Goal: Obtain resource: Download file/media

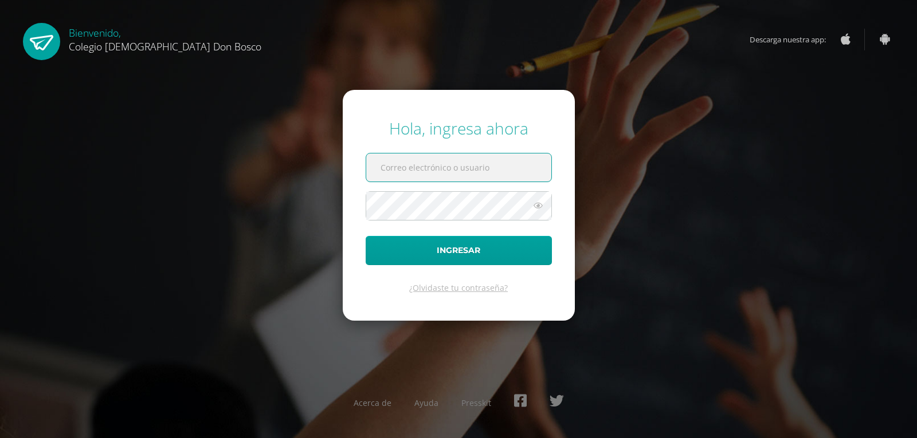
click at [392, 172] on input "text" at bounding box center [458, 168] width 185 height 28
type input "jcajas@donbosco.edu.gt"
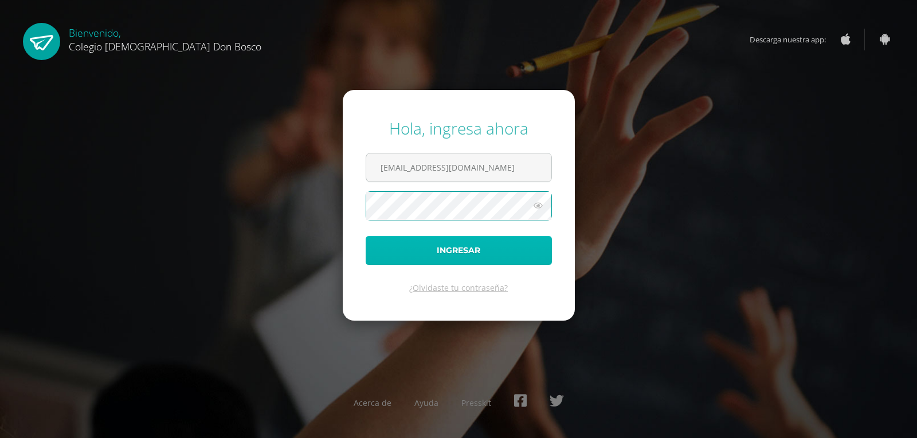
click at [494, 249] on button "Ingresar" at bounding box center [459, 250] width 186 height 29
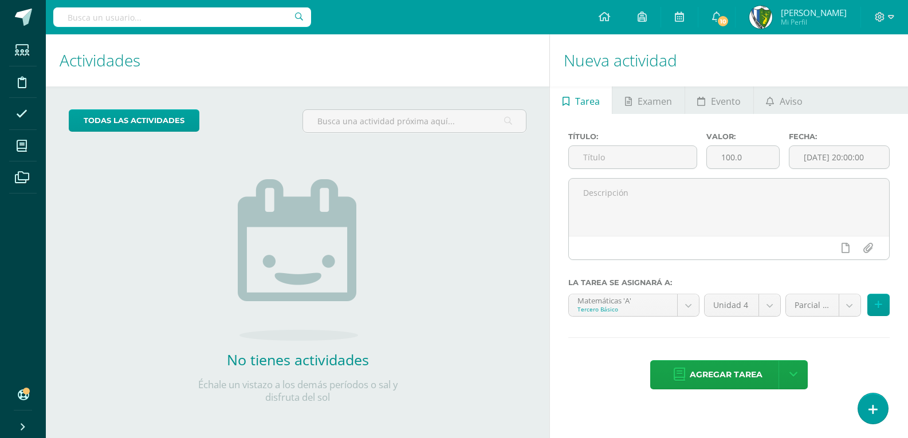
scroll to position [2, 0]
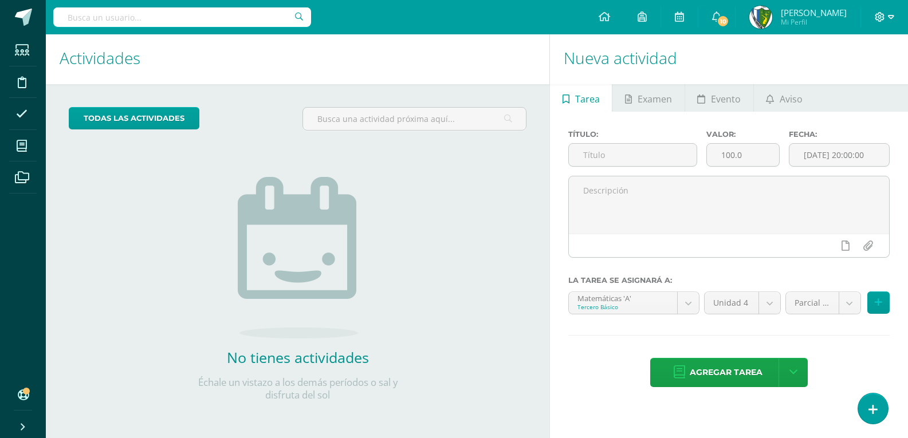
click at [893, 16] on icon at bounding box center [891, 17] width 6 height 10
click at [869, 83] on span "Cerrar sesión" at bounding box center [856, 78] width 52 height 11
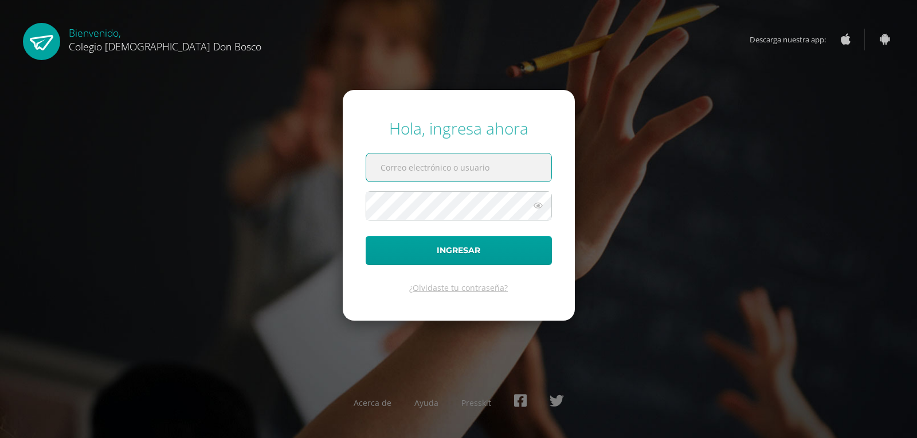
click at [397, 171] on input "text" at bounding box center [458, 168] width 185 height 28
type input "[EMAIL_ADDRESS][DOMAIN_NAME]"
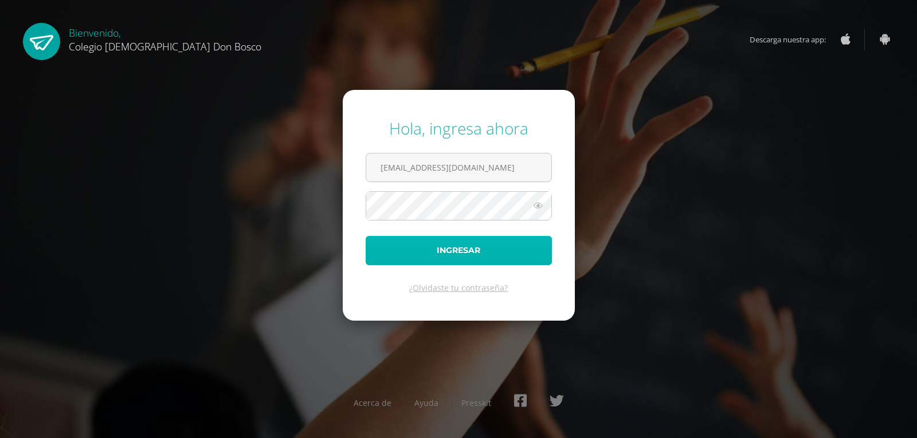
click at [439, 256] on button "Ingresar" at bounding box center [459, 250] width 186 height 29
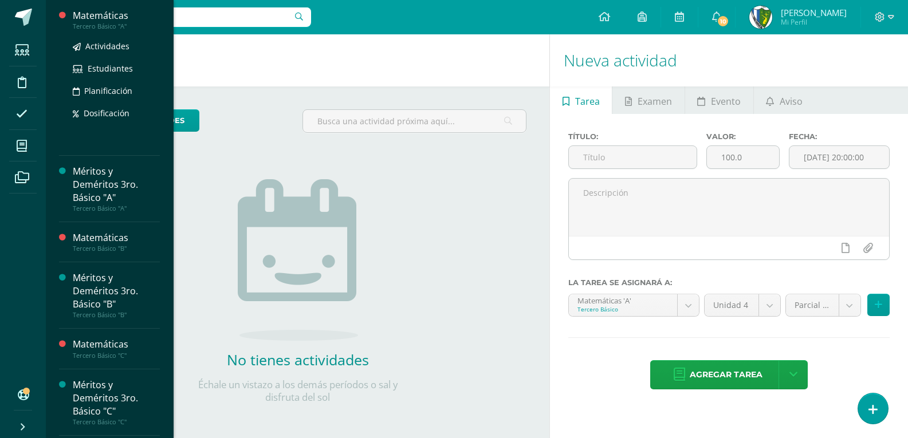
click at [99, 21] on div "Matemáticas" at bounding box center [116, 15] width 87 height 13
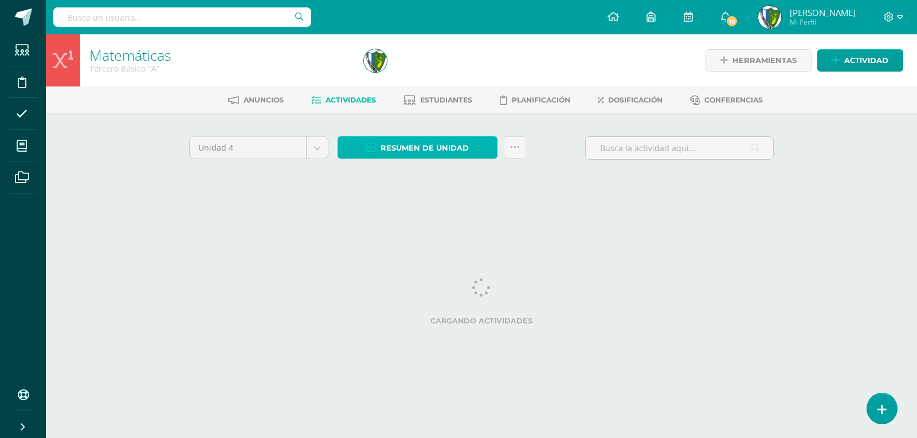
click at [418, 147] on span "Resumen de unidad" at bounding box center [424, 148] width 88 height 21
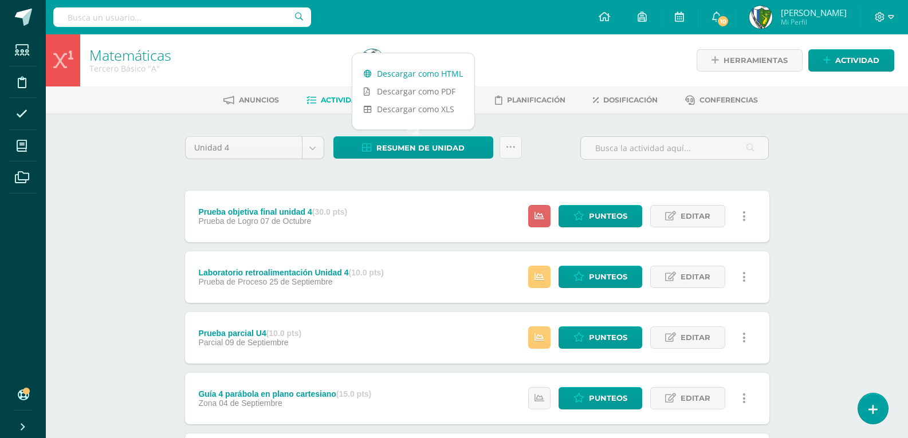
click at [423, 77] on link "Descargar como HTML" at bounding box center [413, 74] width 122 height 18
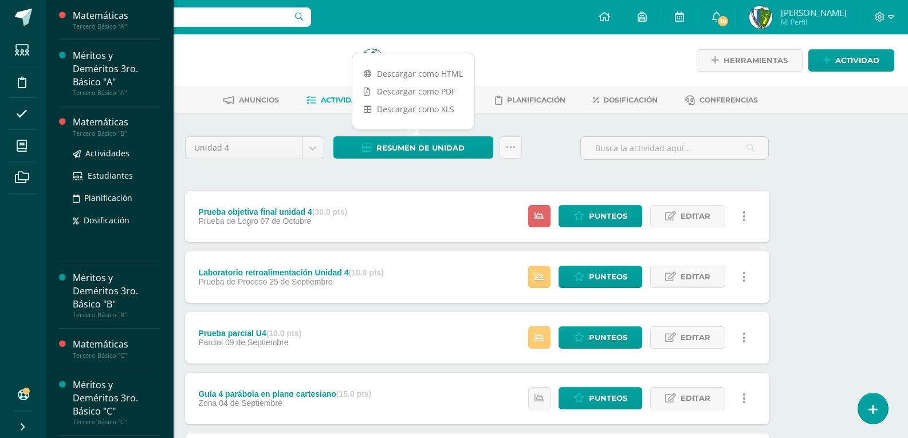
click at [94, 128] on link "Matemáticas Tercero Básico "B"" at bounding box center [116, 126] width 87 height 21
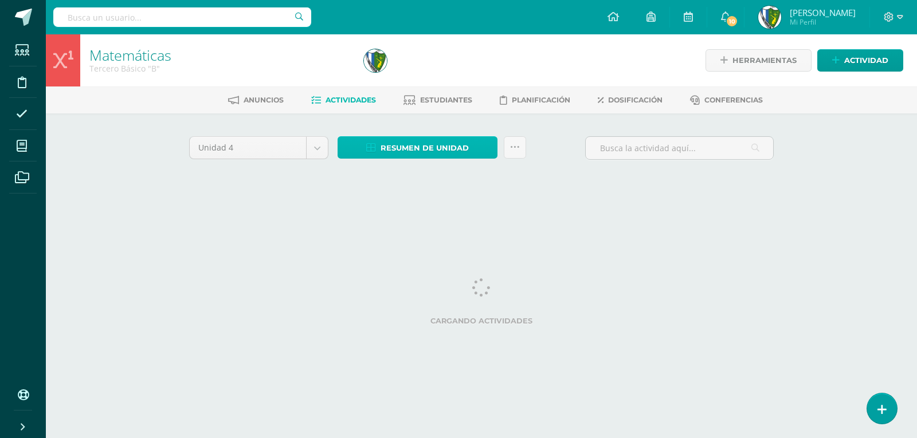
click at [410, 142] on span "Resumen de unidad" at bounding box center [424, 148] width 88 height 21
click at [450, 154] on span "Resumen de unidad" at bounding box center [424, 148] width 88 height 21
click at [451, 149] on span "Resumen de unidad" at bounding box center [424, 148] width 88 height 21
click at [419, 117] on div at bounding box center [418, 118] width 30 height 24
click at [406, 214] on html "Estudiantes Disciplina Asistencia Mis cursos Archivos Soporte Ayuda Reportar un…" at bounding box center [458, 107] width 917 height 214
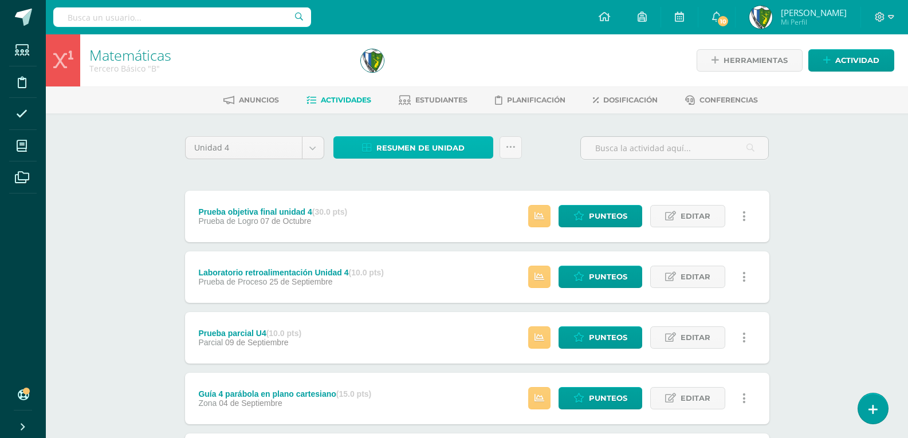
click at [445, 151] on span "Resumen de unidad" at bounding box center [420, 148] width 88 height 21
click at [437, 151] on span "Resumen de unidad" at bounding box center [420, 148] width 88 height 21
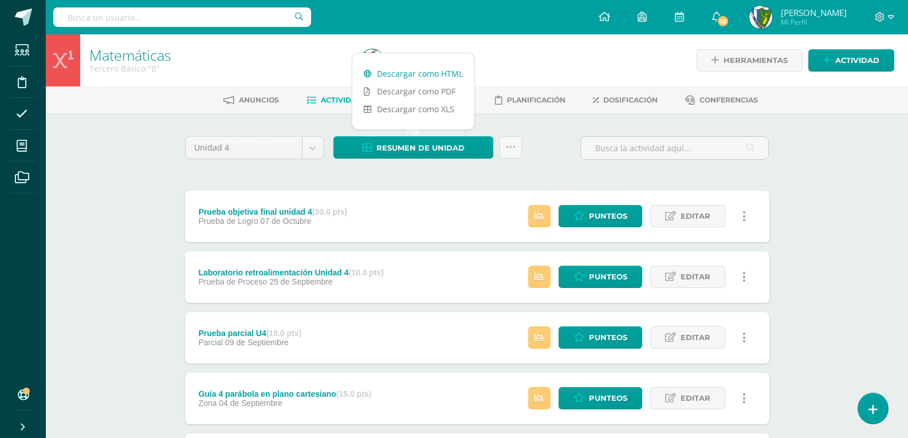
click at [425, 76] on link "Descargar como HTML" at bounding box center [413, 74] width 122 height 18
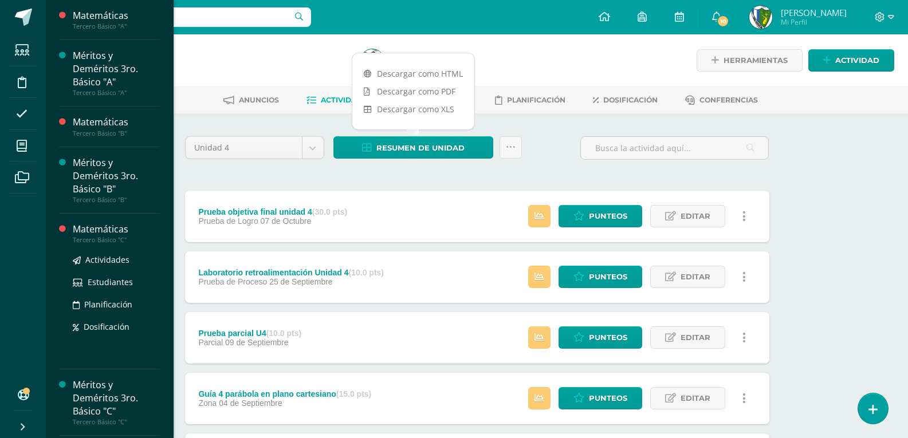
click at [117, 229] on div "Matemáticas" at bounding box center [116, 229] width 87 height 13
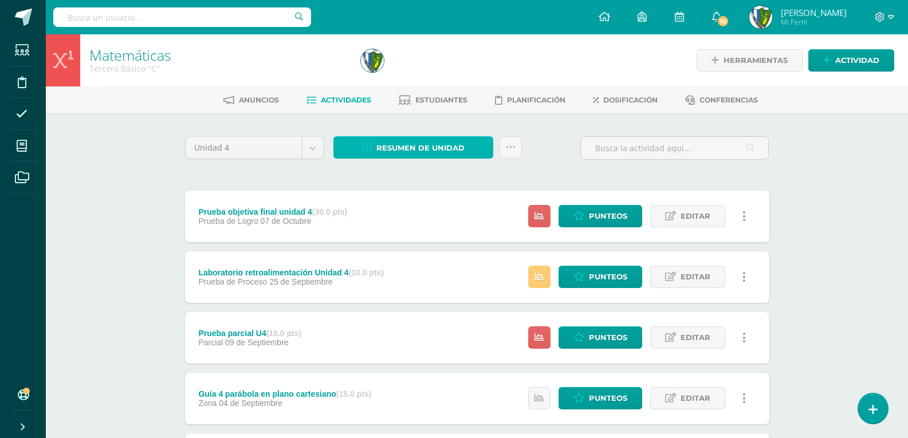
click at [426, 146] on span "Resumen de unidad" at bounding box center [420, 148] width 88 height 21
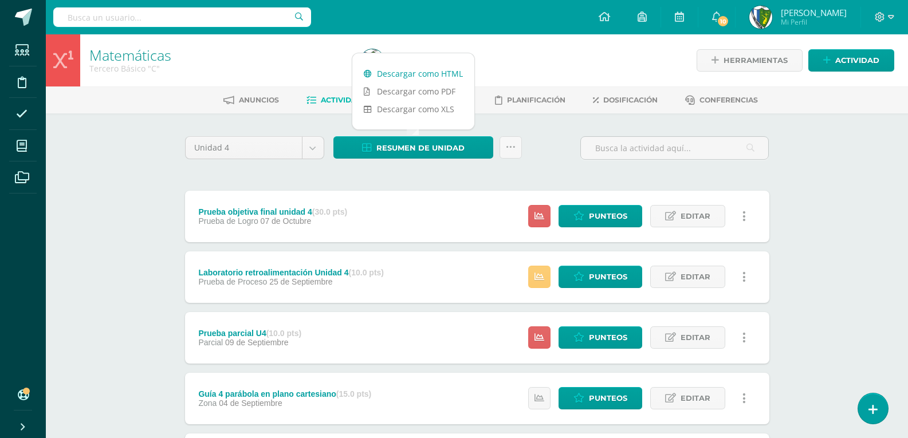
click at [439, 75] on link "Descargar como HTML" at bounding box center [413, 74] width 122 height 18
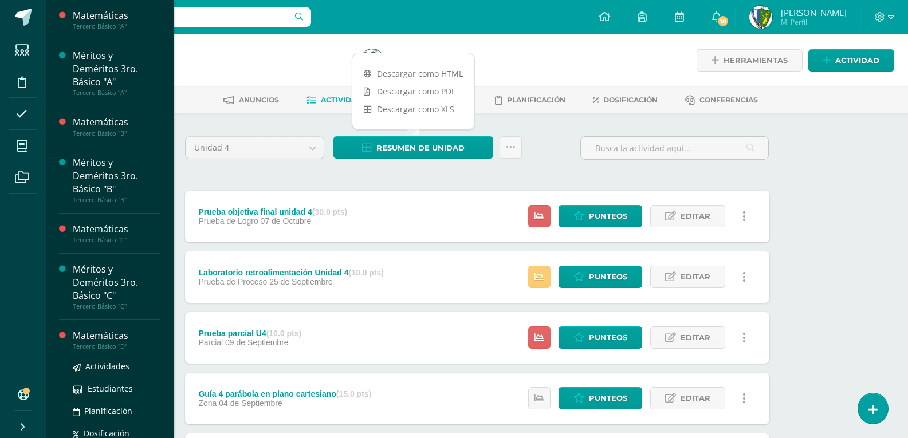
scroll to position [104, 0]
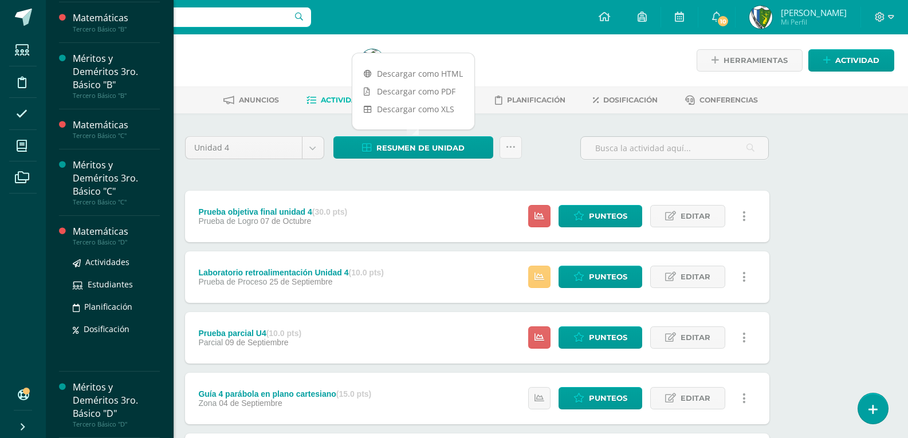
click at [93, 234] on div "Matemáticas" at bounding box center [116, 231] width 87 height 13
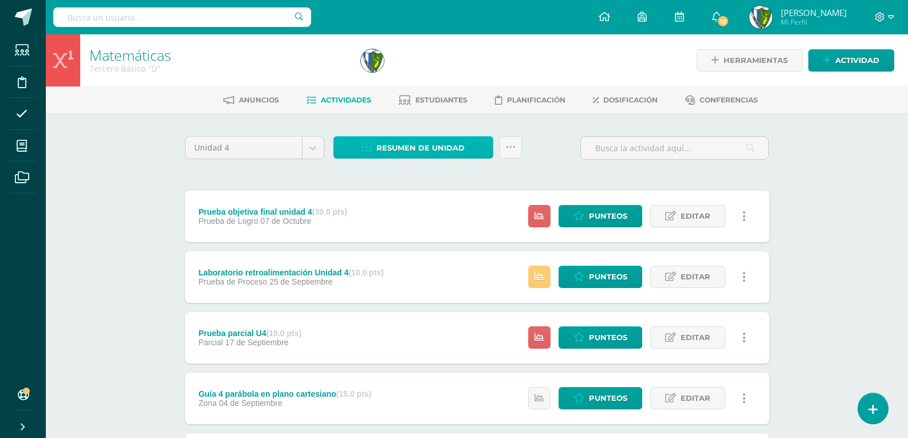
click at [420, 144] on span "Resumen de unidad" at bounding box center [420, 148] width 88 height 21
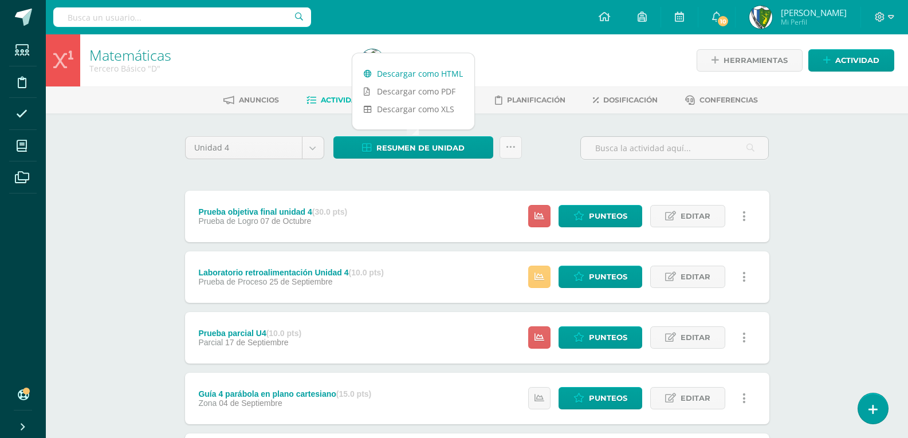
click at [430, 76] on link "Descargar como HTML" at bounding box center [413, 74] width 122 height 18
click at [23, 179] on icon at bounding box center [22, 177] width 14 height 11
